Goal: Information Seeking & Learning: Find specific fact

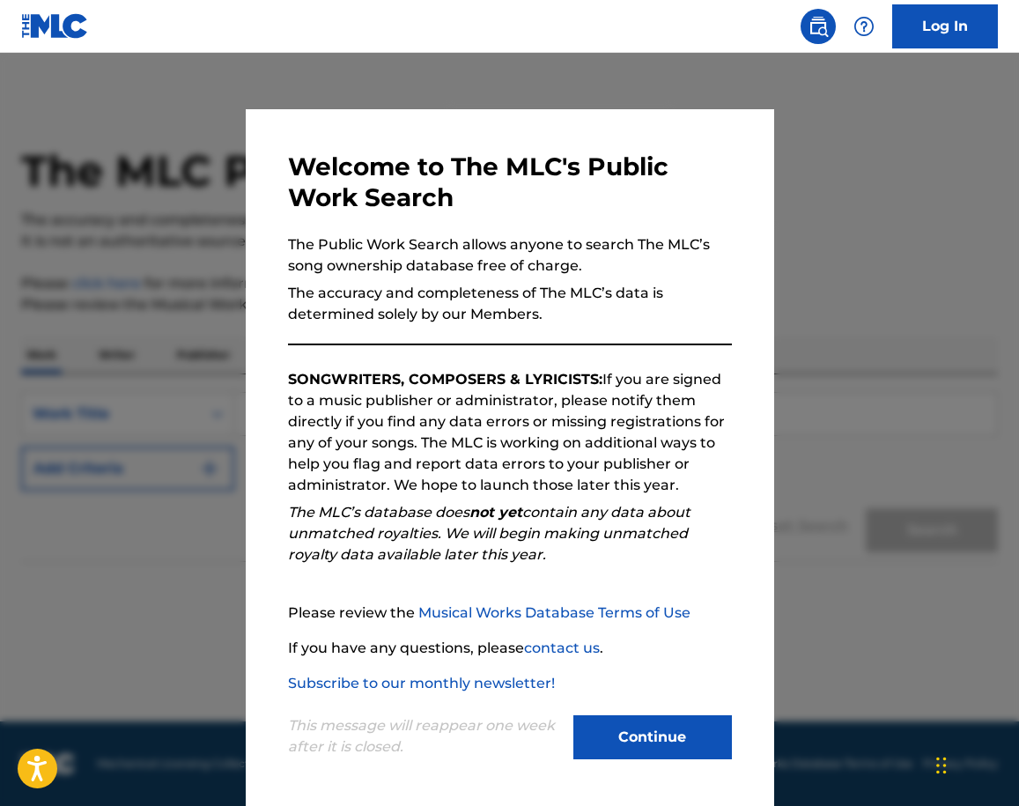
click at [624, 588] on button "Continue" at bounding box center [652, 737] width 159 height 44
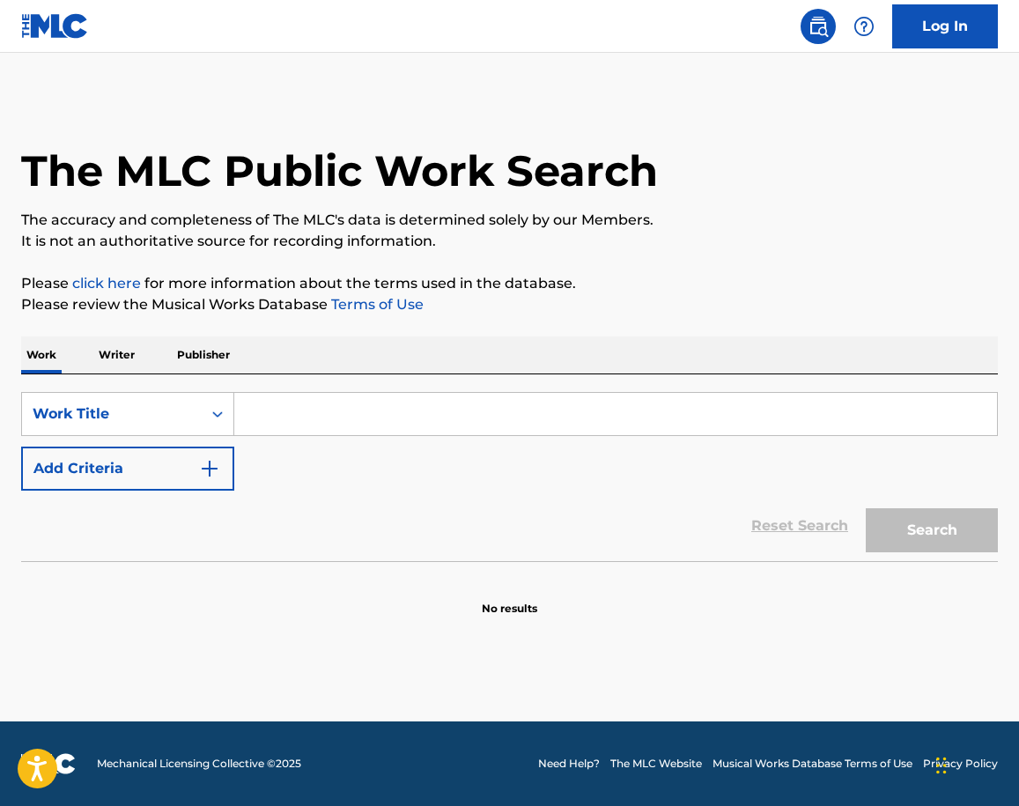
click at [324, 418] on input "Search Form" at bounding box center [615, 414] width 763 height 42
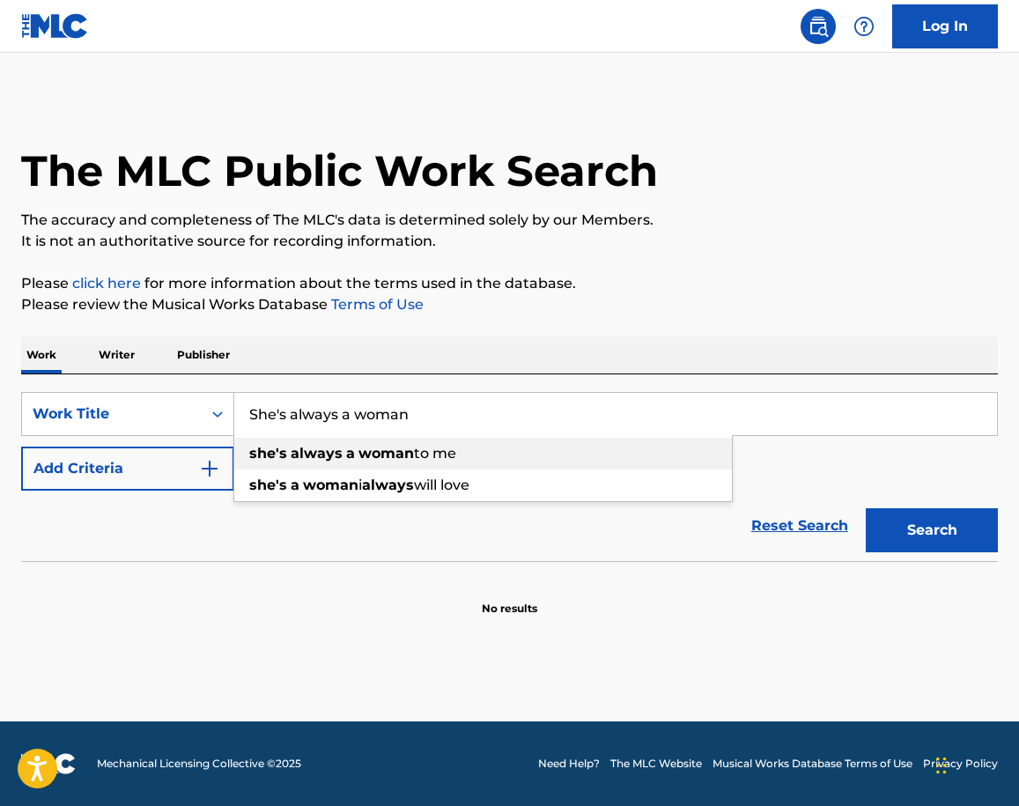
type input "She's always a woman"
click at [338, 451] on strong "always" at bounding box center [317, 453] width 52 height 17
click at [934, 527] on button "Search" at bounding box center [932, 530] width 132 height 44
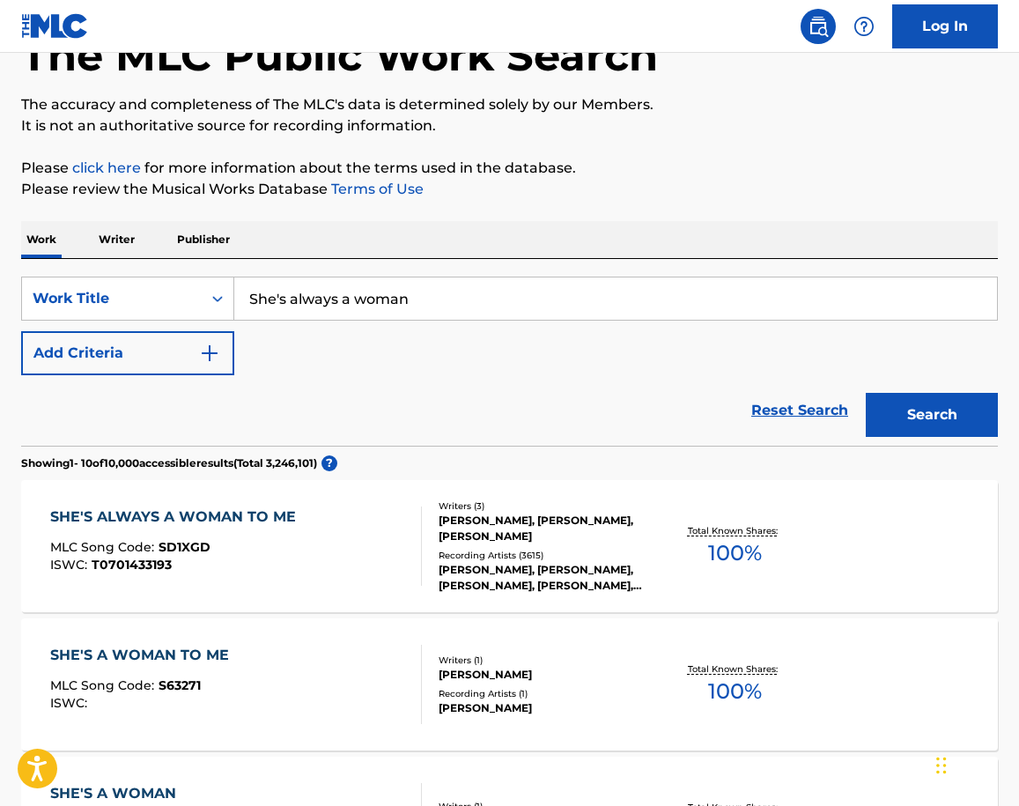
scroll to position [120, 0]
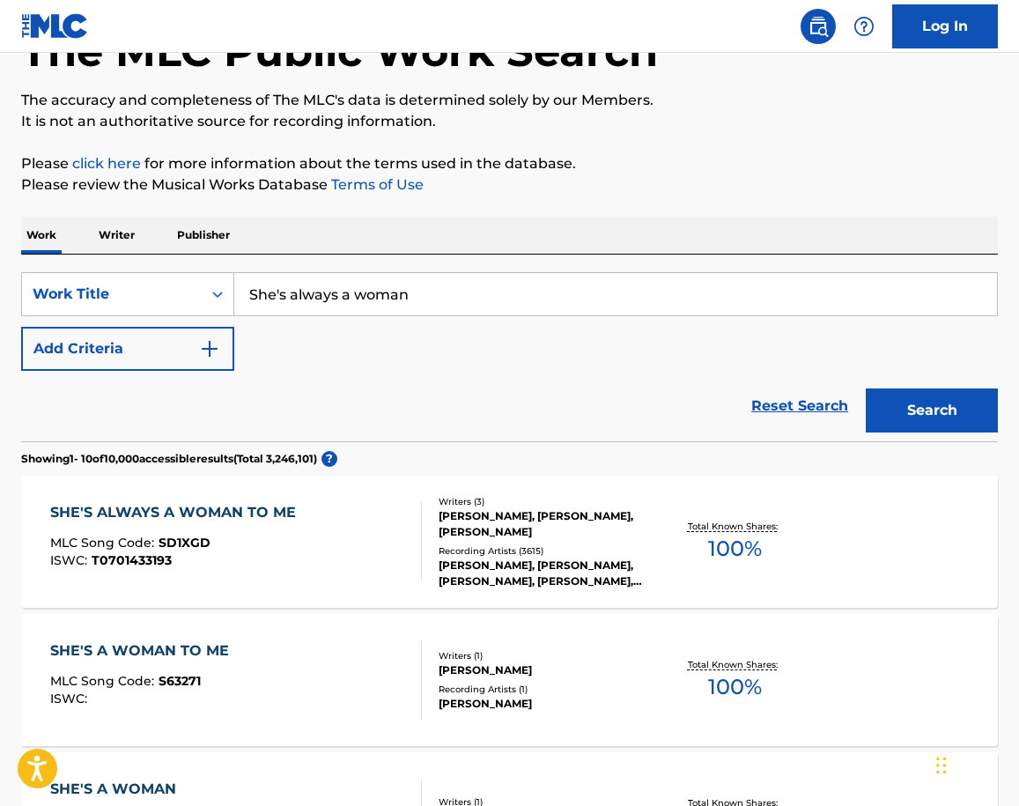
click at [365, 535] on div "SHE'S ALWAYS A WOMAN TO ME MLC Song Code : SD1XGD ISWC : T0701433193" at bounding box center [235, 541] width 371 height 79
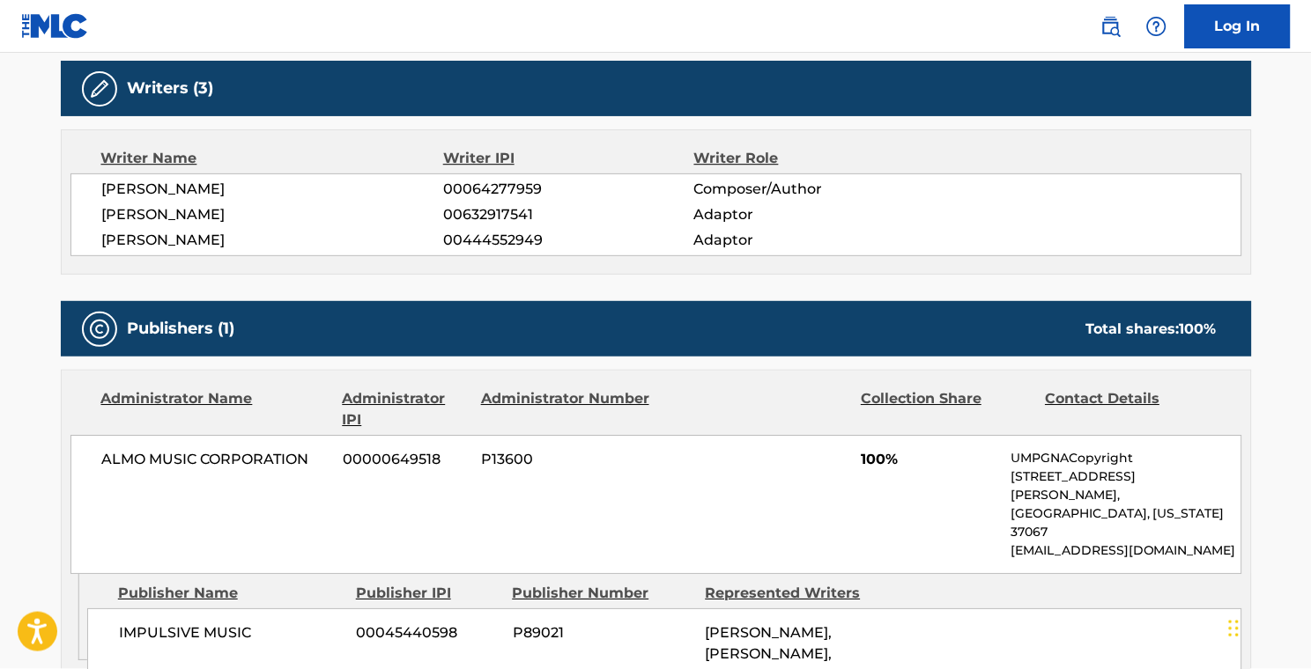
scroll to position [1018, 0]
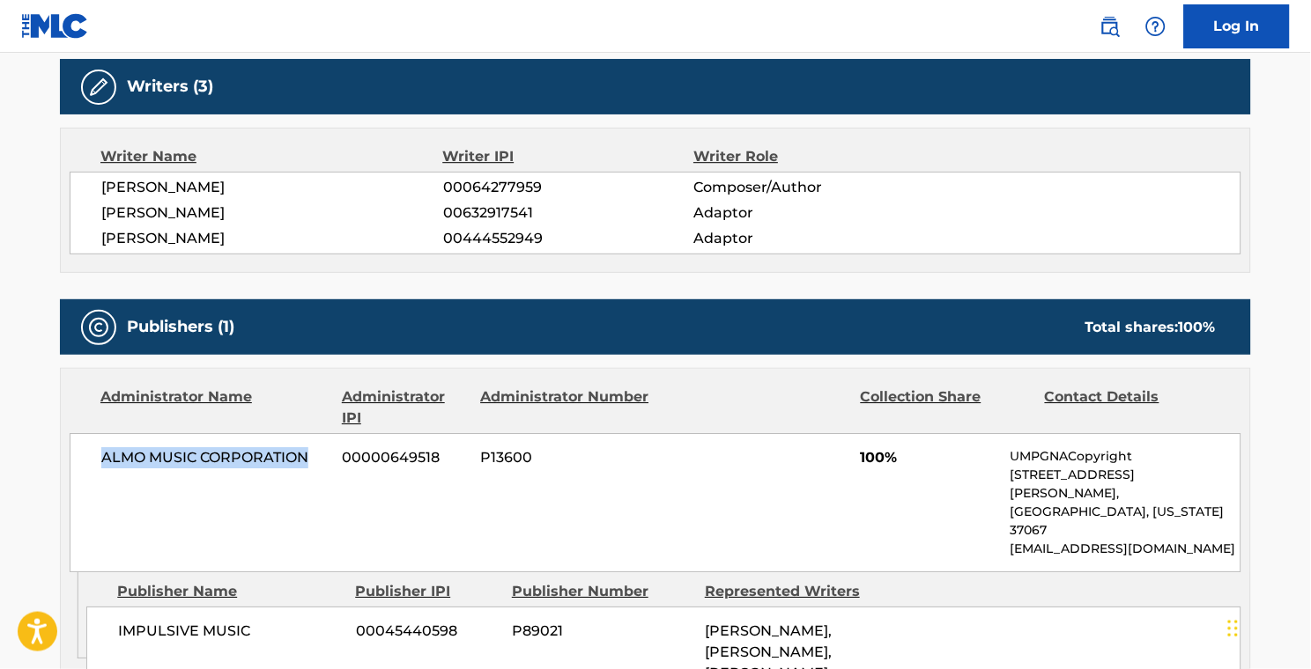
drag, startPoint x: 310, startPoint y: 458, endPoint x: 150, endPoint y: 438, distance: 161.6
click at [150, 438] on div "ALMO MUSIC CORPORATION 00000649518 P13600 100% UMPGNACopyright [STREET_ADDRESS]…" at bounding box center [655, 502] width 1171 height 139
